Goal: Task Accomplishment & Management: Use online tool/utility

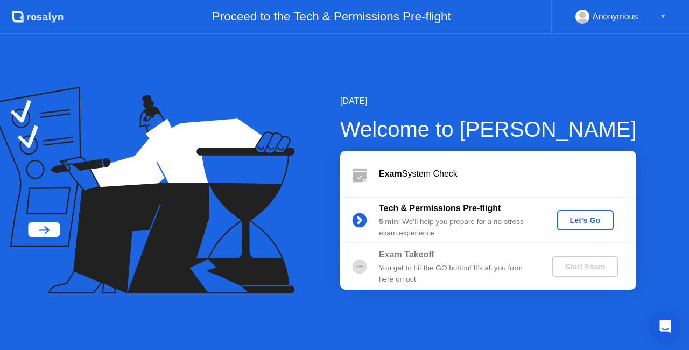
click at [581, 222] on div "Let's Go" at bounding box center [586, 220] width 48 height 9
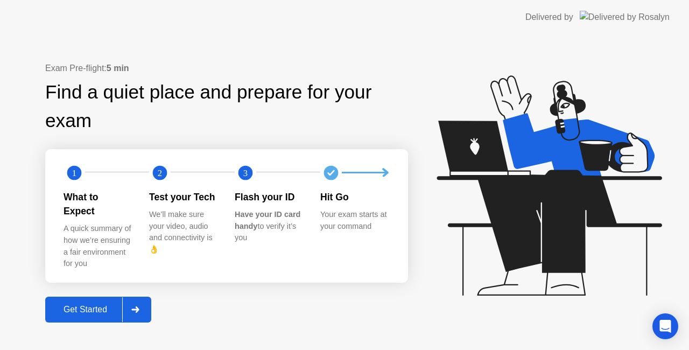
click at [96, 306] on div "Get Started" at bounding box center [85, 310] width 74 height 10
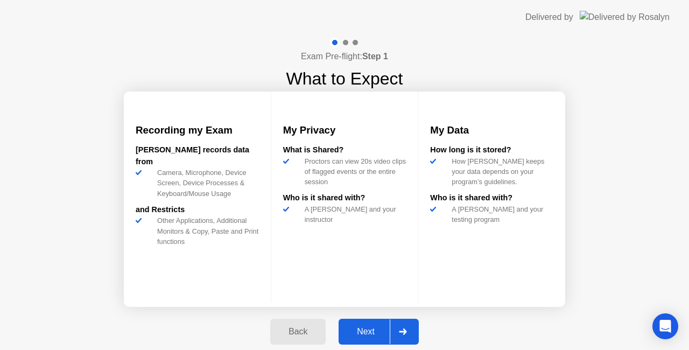
click at [362, 336] on div "Next" at bounding box center [366, 332] width 48 height 10
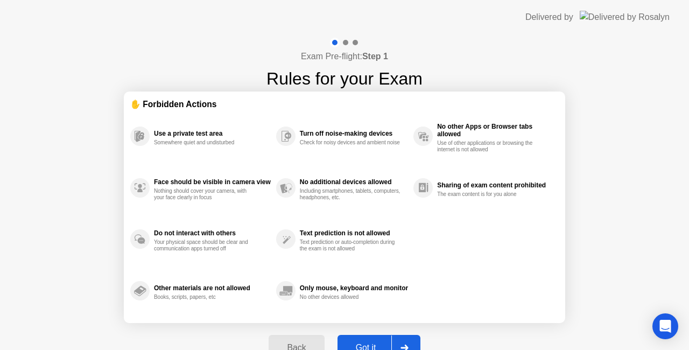
click at [362, 339] on button "Got it" at bounding box center [379, 348] width 83 height 26
select select "Available cameras"
select select "Available speakers"
select select "Available microphones"
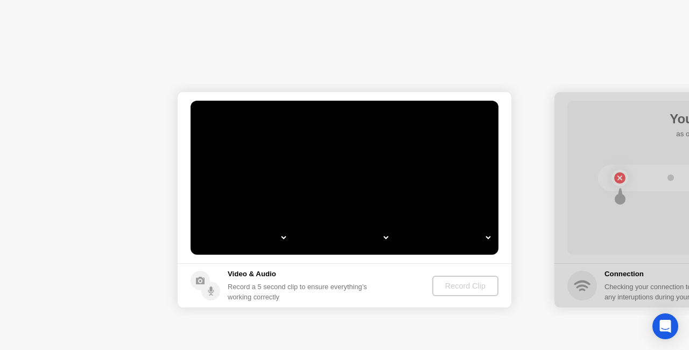
select select "**********"
select select "*******"
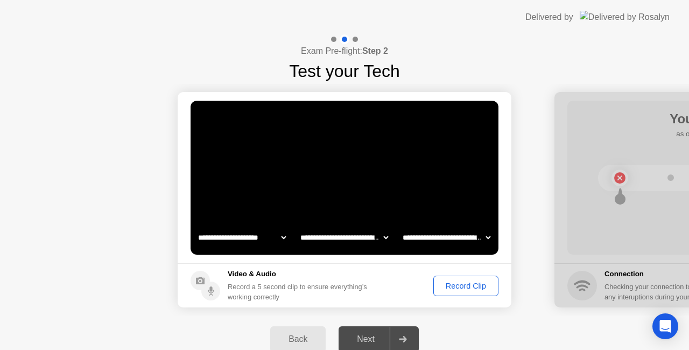
click at [480, 285] on div "Record Clip" at bounding box center [466, 286] width 58 height 9
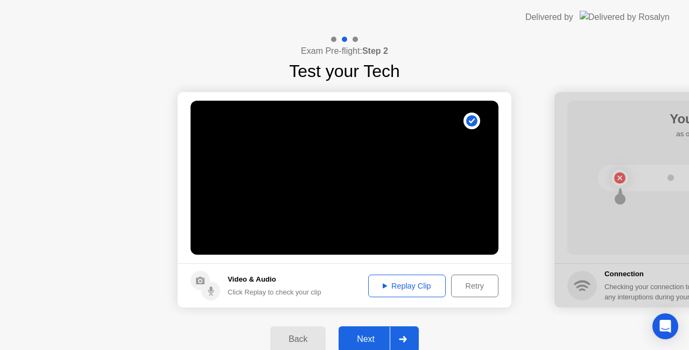
click at [402, 337] on icon at bounding box center [403, 339] width 8 height 6
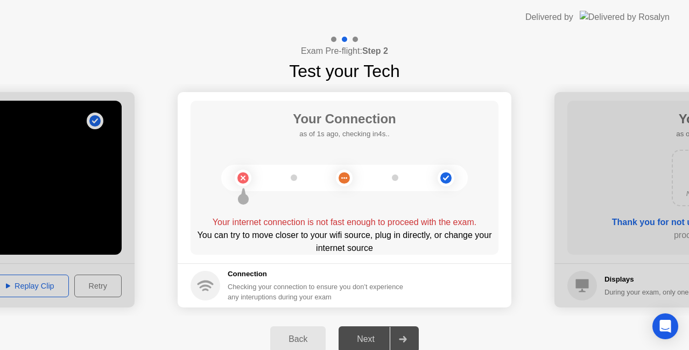
click at [372, 263] on main "Your Connection as of 1s ago, checking in4s.. Your internet connection is not f…" at bounding box center [345, 177] width 334 height 171
click at [296, 337] on div "Back" at bounding box center [298, 339] width 49 height 10
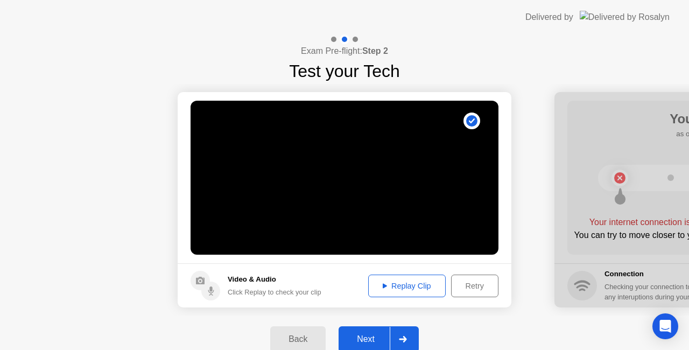
click at [377, 335] on div "Next" at bounding box center [366, 339] width 48 height 10
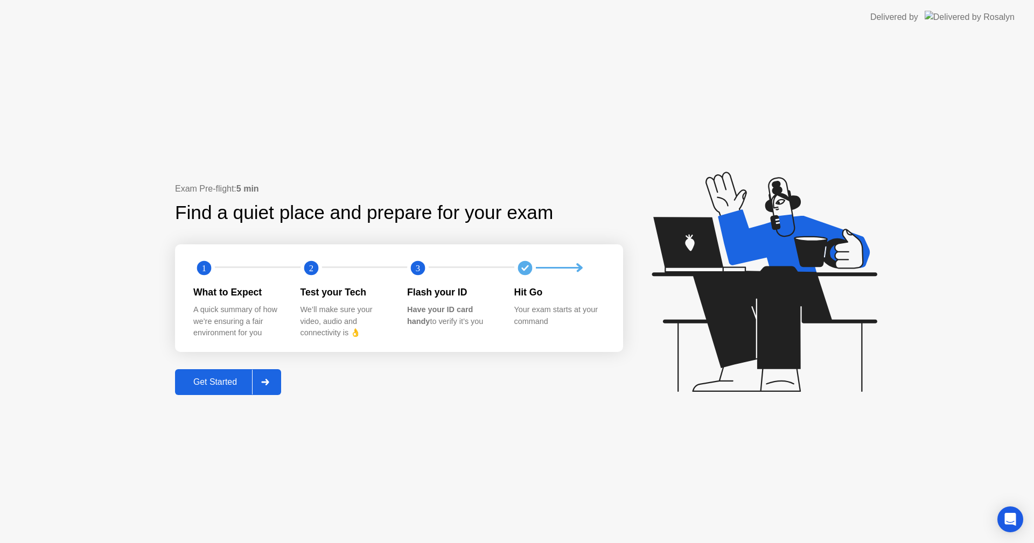
click at [241, 379] on div "Get Started" at bounding box center [215, 382] width 74 height 10
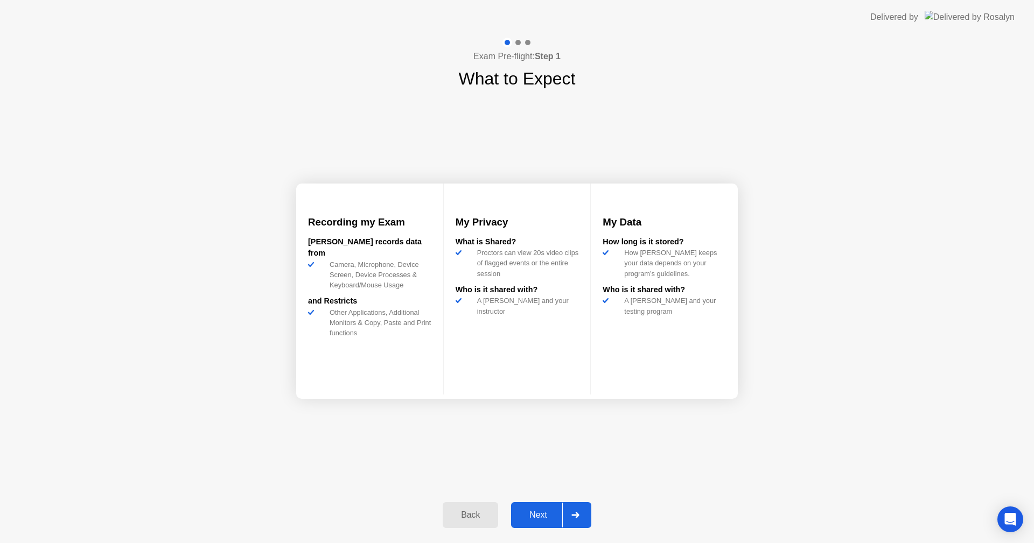
click at [548, 512] on div "Next" at bounding box center [538, 515] width 48 height 10
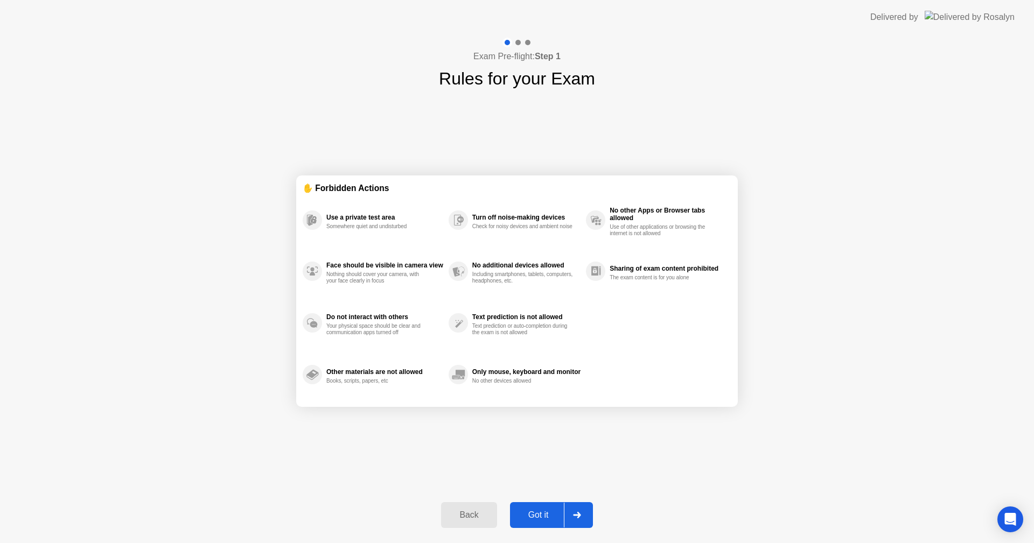
click at [547, 510] on div "Got it" at bounding box center [538, 515] width 51 height 10
select select "Available cameras"
select select "Available speakers"
select select "Available microphones"
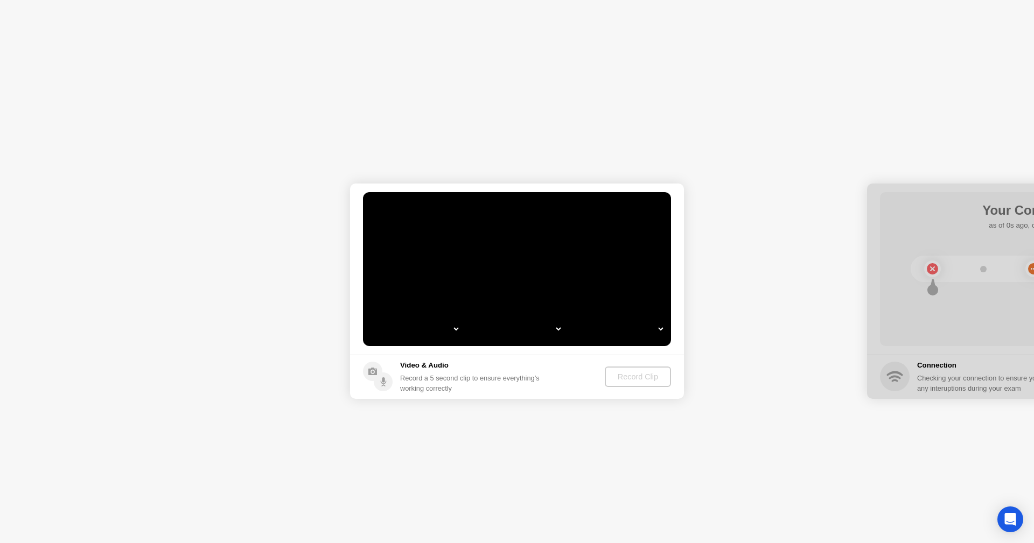
select select "**********"
select select "*******"
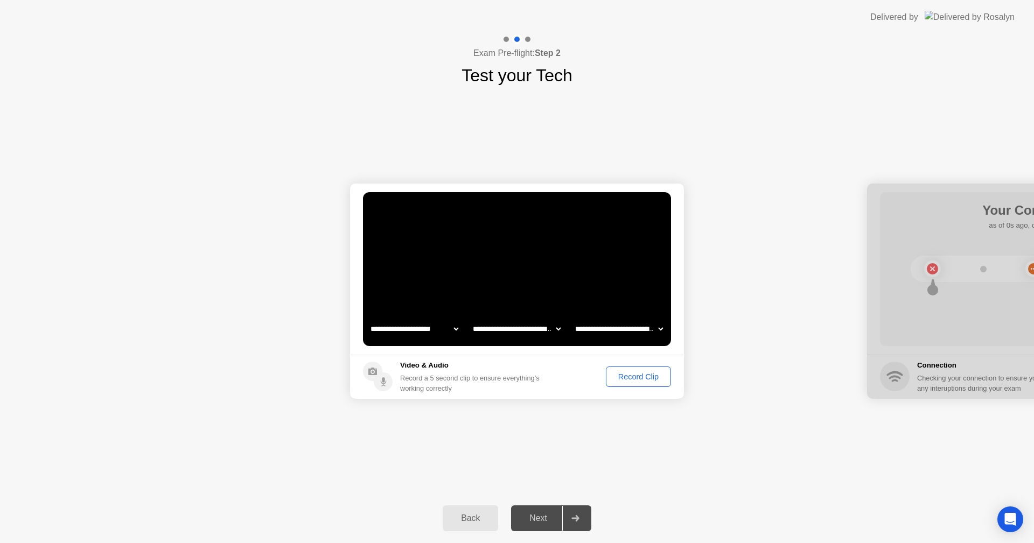
click at [647, 375] on div "Record Clip" at bounding box center [639, 377] width 58 height 9
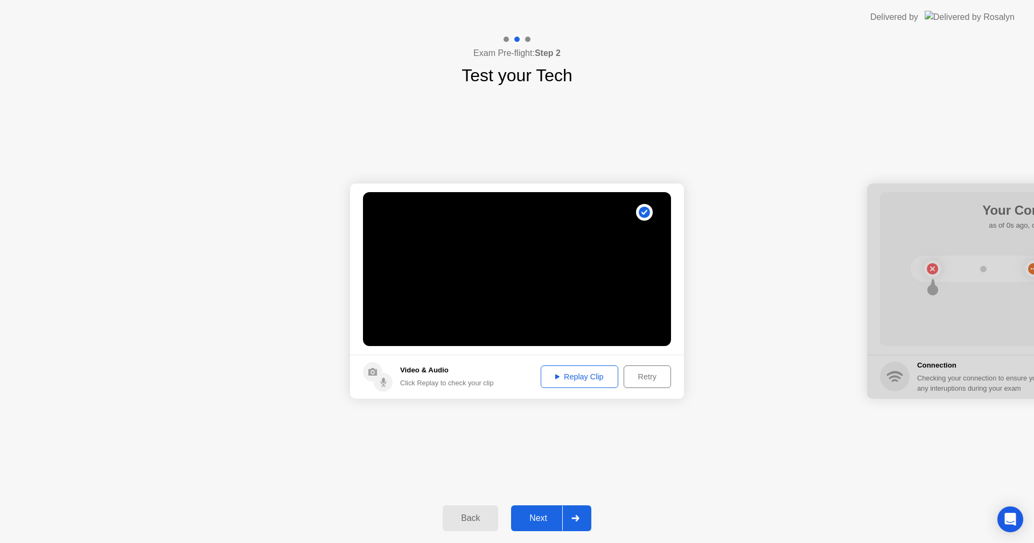
click at [546, 514] on div "Next" at bounding box center [538, 519] width 48 height 10
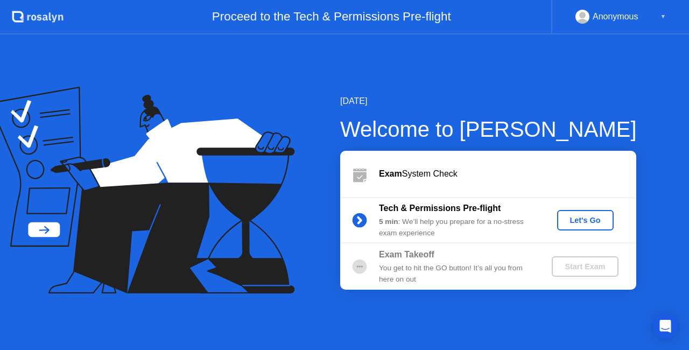
click at [576, 218] on div "Let's Go" at bounding box center [586, 220] width 48 height 9
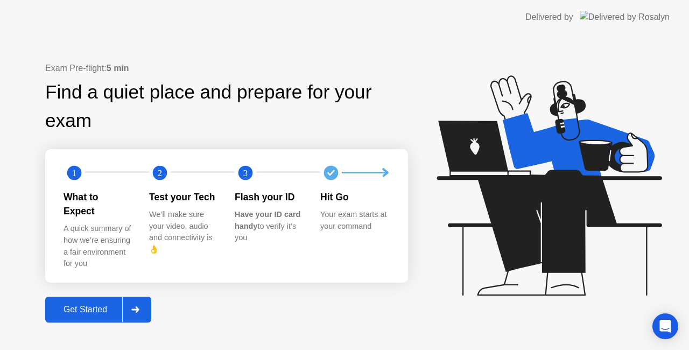
click at [109, 305] on div "Get Started" at bounding box center [85, 310] width 74 height 10
click at [99, 305] on div "Get Started" at bounding box center [85, 310] width 74 height 10
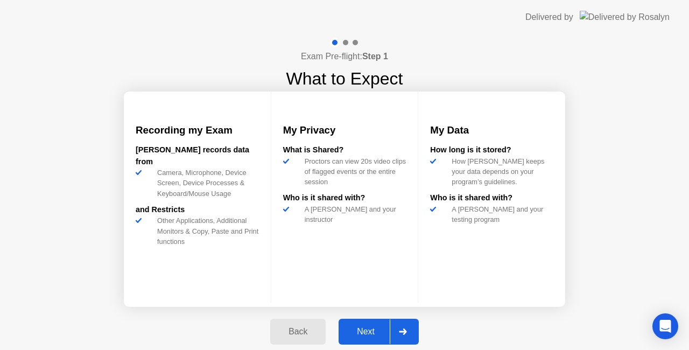
click at [368, 330] on div "Next" at bounding box center [366, 332] width 48 height 10
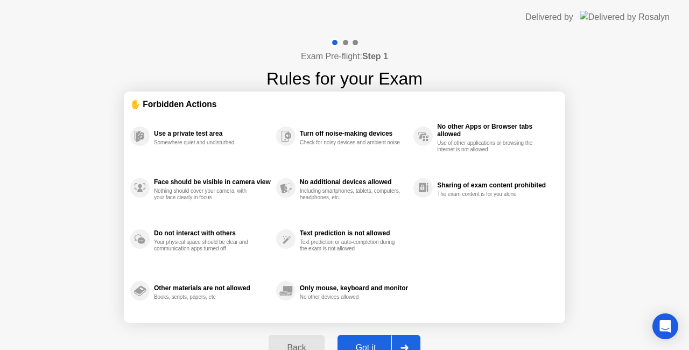
click at [361, 343] on div "Got it" at bounding box center [366, 348] width 51 height 10
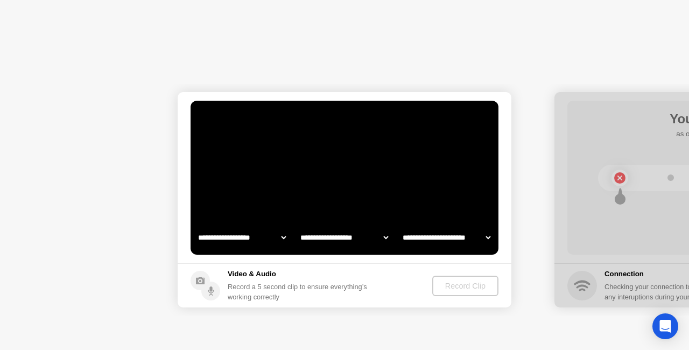
select select "**********"
select select "*******"
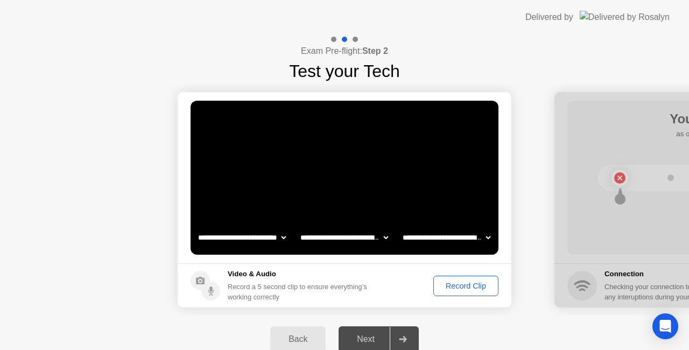
click at [451, 288] on div "Record Clip" at bounding box center [466, 286] width 58 height 9
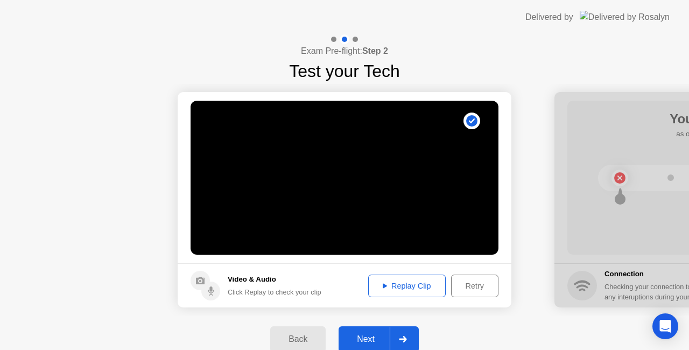
click at [358, 334] on div "Next" at bounding box center [366, 339] width 48 height 10
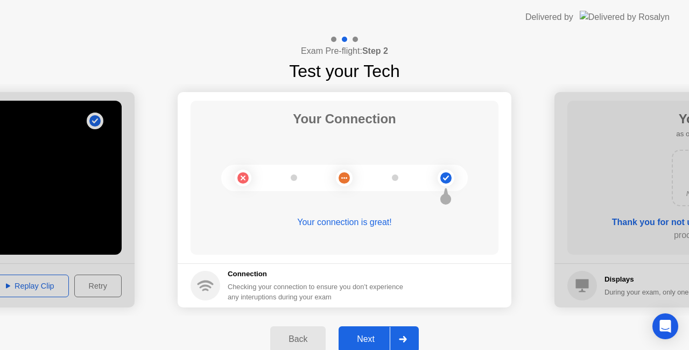
click at [358, 334] on div "Next" at bounding box center [366, 339] width 48 height 10
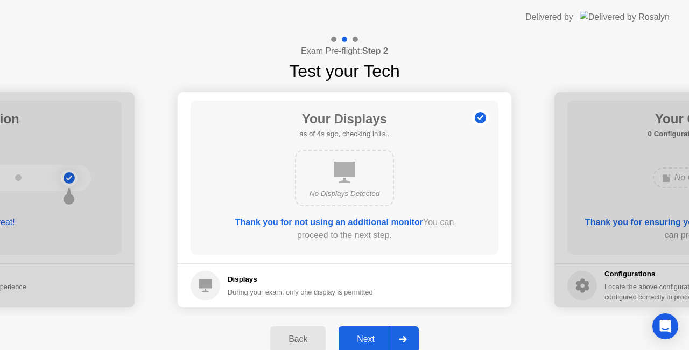
click at [374, 336] on div "Next" at bounding box center [366, 339] width 48 height 10
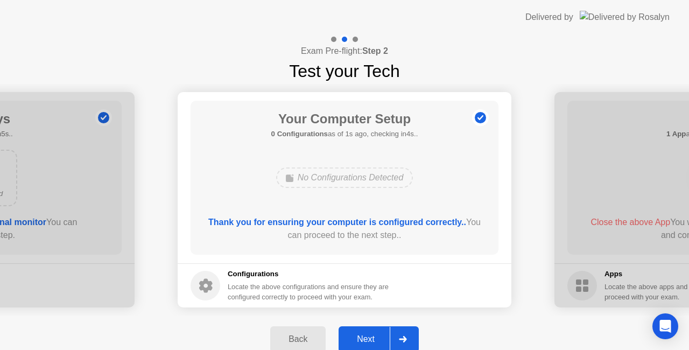
click at [374, 336] on div "Next" at bounding box center [366, 339] width 48 height 10
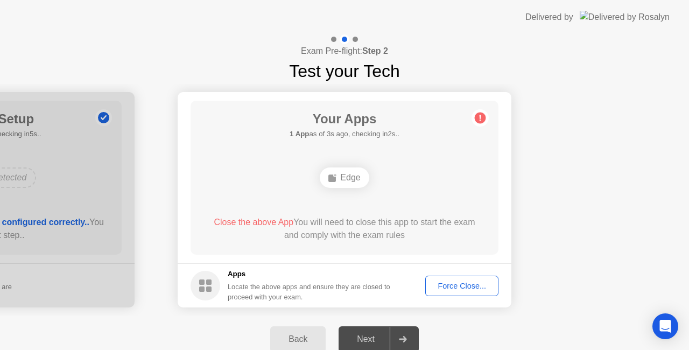
click at [450, 285] on div "Force Close..." at bounding box center [462, 286] width 66 height 9
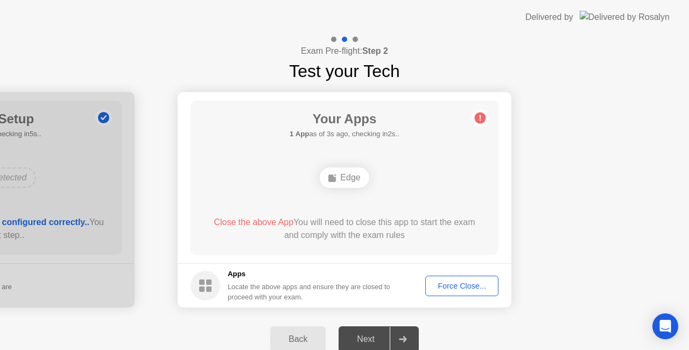
click at [295, 337] on div "Back" at bounding box center [298, 339] width 49 height 10
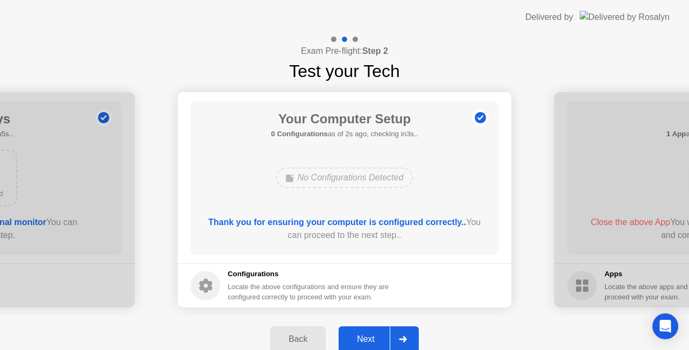
click at [354, 338] on div "Next" at bounding box center [366, 339] width 48 height 10
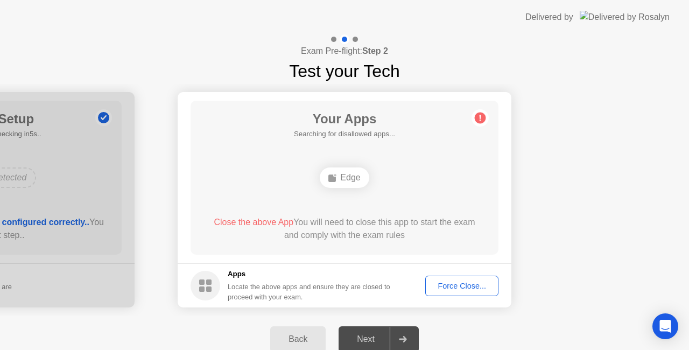
drag, startPoint x: 446, startPoint y: 282, endPoint x: 404, endPoint y: 306, distance: 48.5
click at [404, 306] on footer "Apps Locate the above apps and ensure they are closed to proceed with your exam…" at bounding box center [345, 285] width 334 height 44
click at [340, 178] on div "Edge" at bounding box center [344, 177] width 49 height 20
click at [454, 287] on div "Force Close..." at bounding box center [462, 286] width 66 height 9
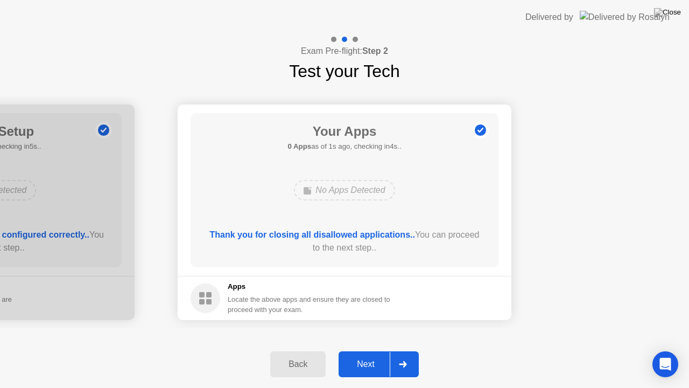
click at [365, 349] on div "Next" at bounding box center [366, 364] width 48 height 10
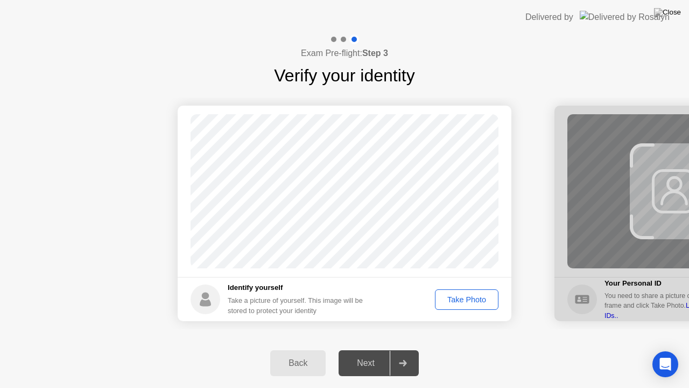
click at [472, 299] on div "Take Photo" at bounding box center [467, 299] width 56 height 9
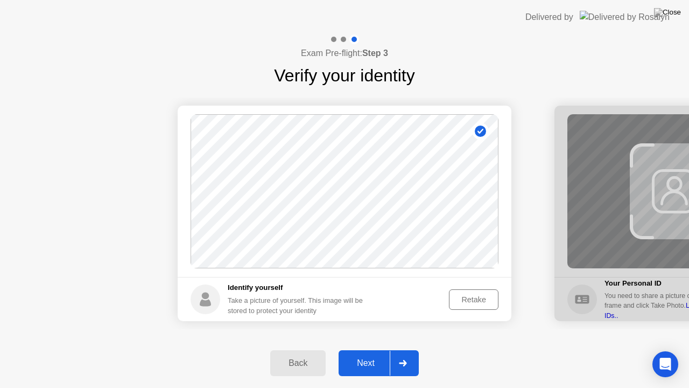
click at [366, 349] on button "Next" at bounding box center [379, 363] width 80 height 26
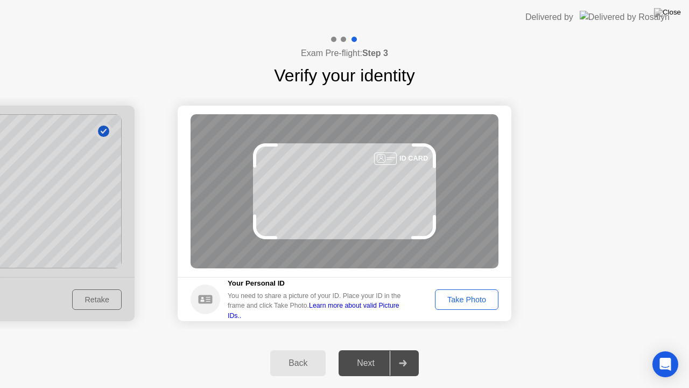
click at [467, 297] on div "Take Photo" at bounding box center [467, 299] width 56 height 9
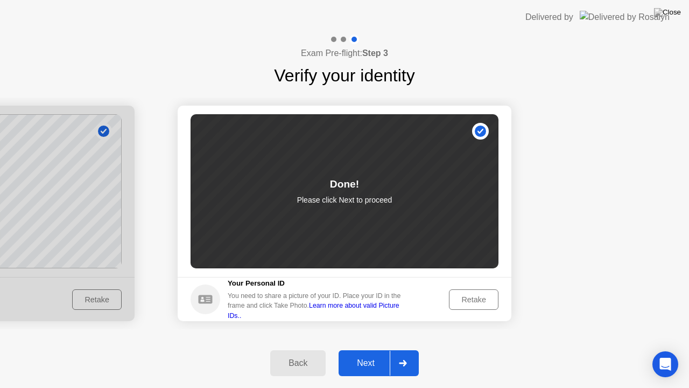
click at [374, 349] on div "Next" at bounding box center [366, 363] width 48 height 10
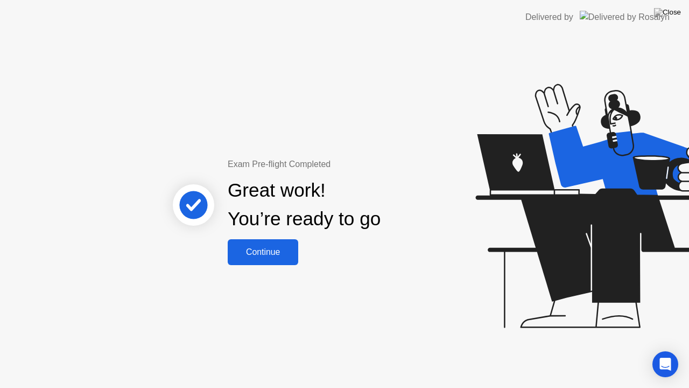
click at [289, 258] on button "Continue" at bounding box center [263, 252] width 71 height 26
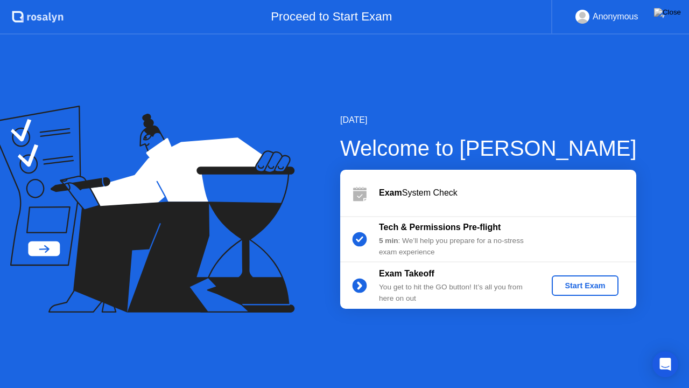
click at [593, 289] on div "Start Exam" at bounding box center [585, 285] width 58 height 9
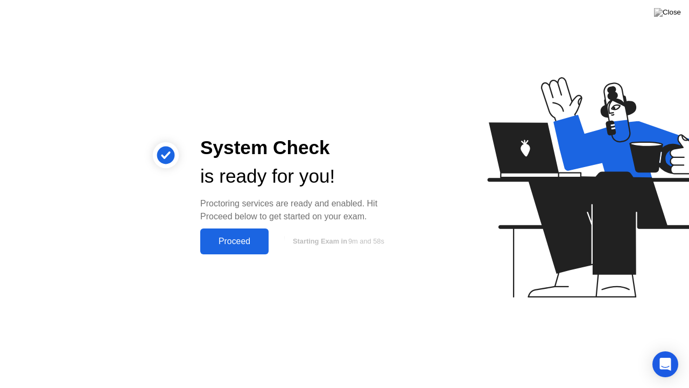
click at [234, 243] on div "Proceed" at bounding box center [235, 241] width 62 height 10
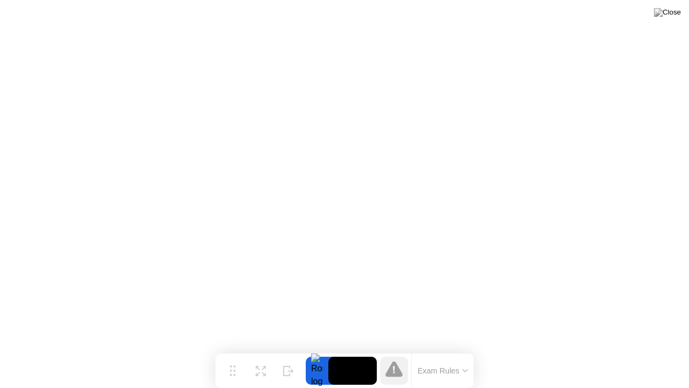
click at [459, 349] on button "Exam Rules" at bounding box center [443, 371] width 57 height 10
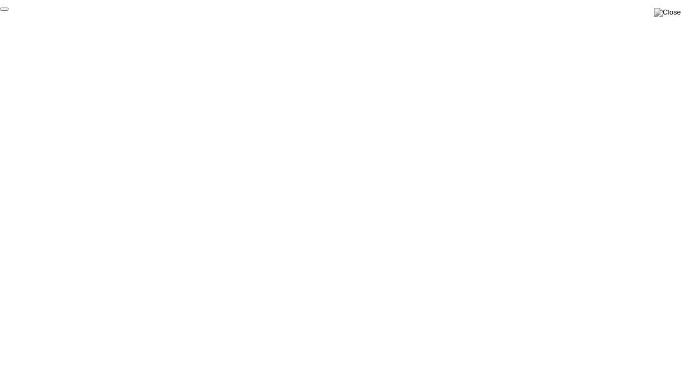
click div "End Proctoring Session"
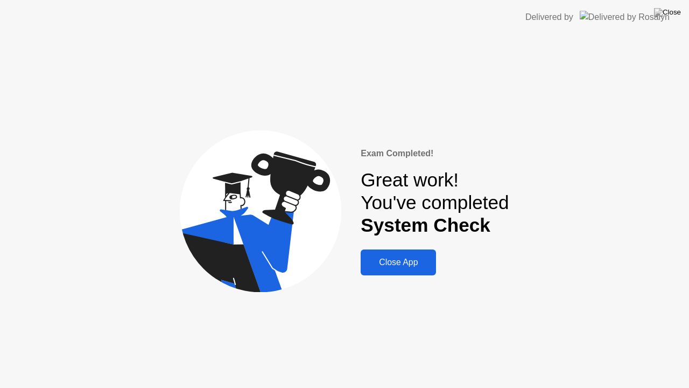
click at [411, 259] on div "Close App" at bounding box center [398, 262] width 69 height 10
